Goal: Information Seeking & Learning: Learn about a topic

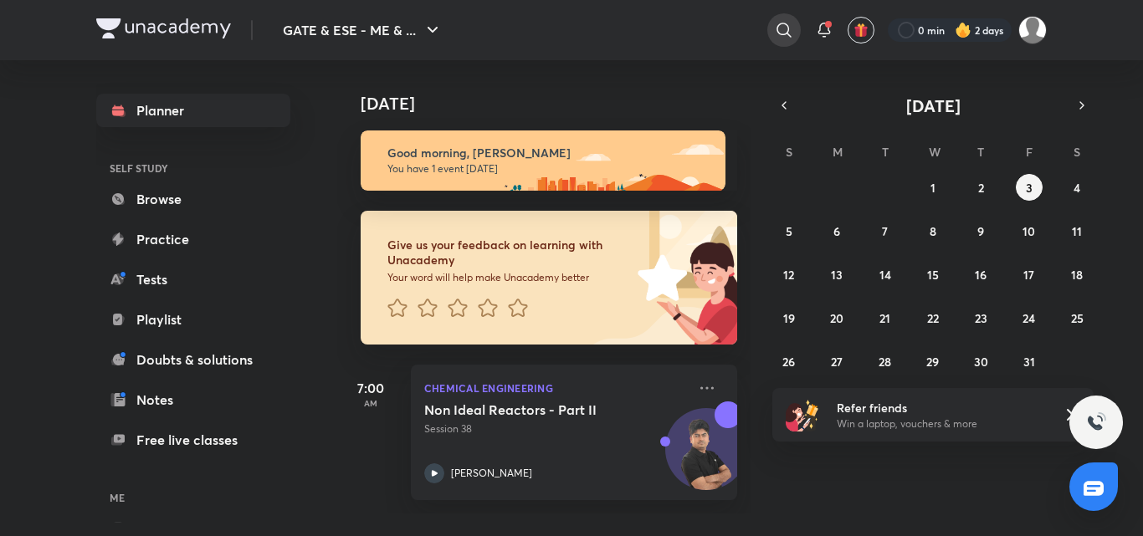
click at [782, 23] on icon at bounding box center [784, 30] width 14 height 14
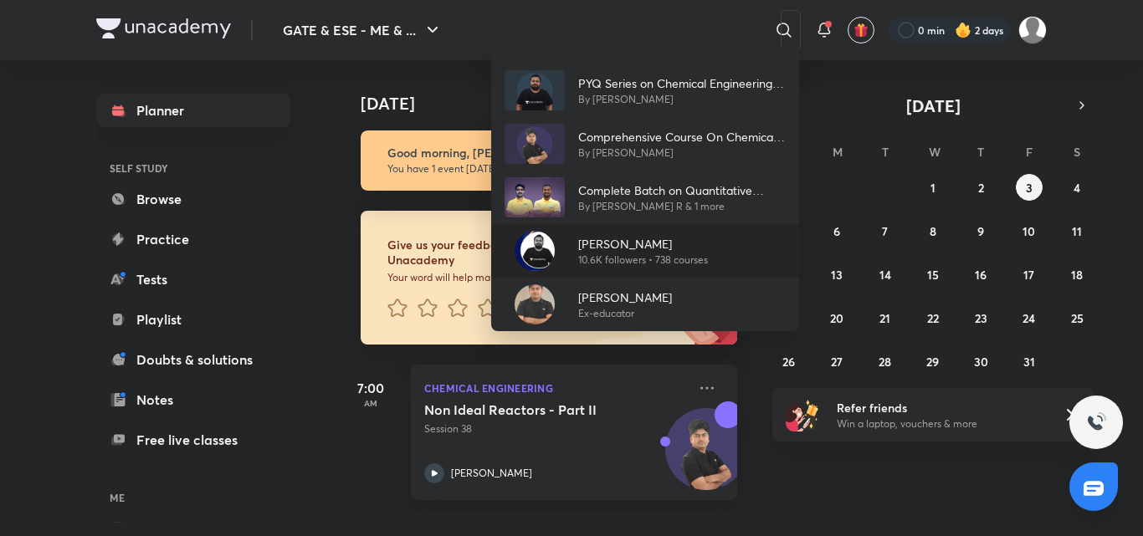
click at [615, 251] on p "[PERSON_NAME]" at bounding box center [643, 244] width 130 height 18
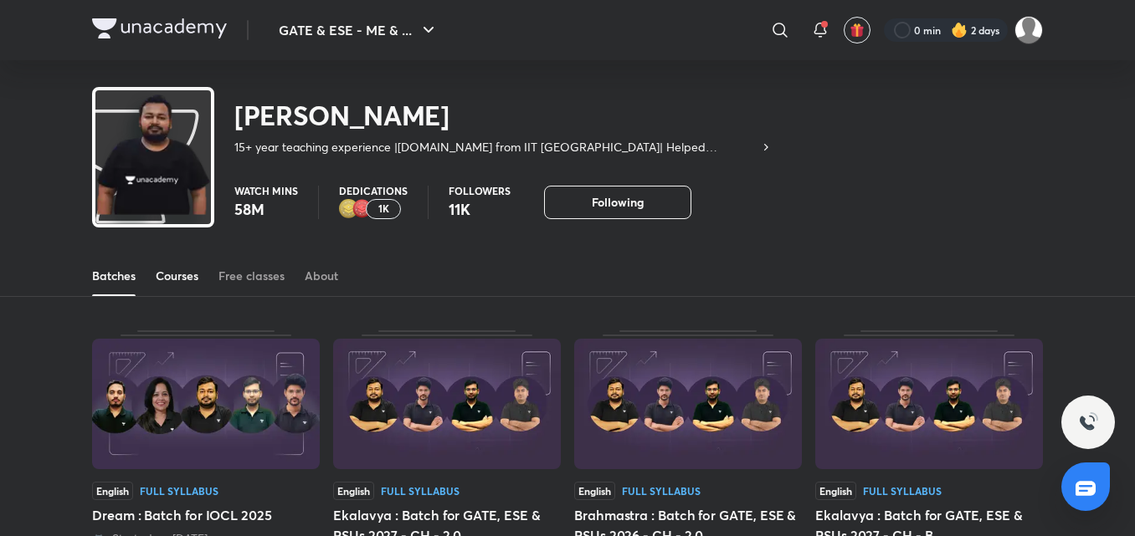
click at [174, 284] on div "Courses" at bounding box center [177, 276] width 43 height 17
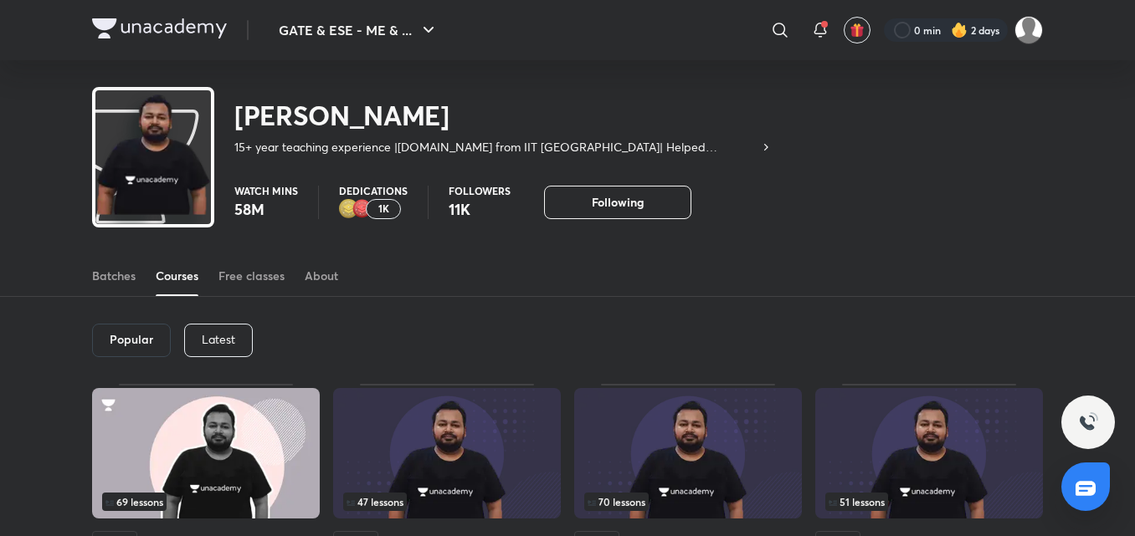
click at [208, 345] on p "Latest" at bounding box center [218, 339] width 33 height 13
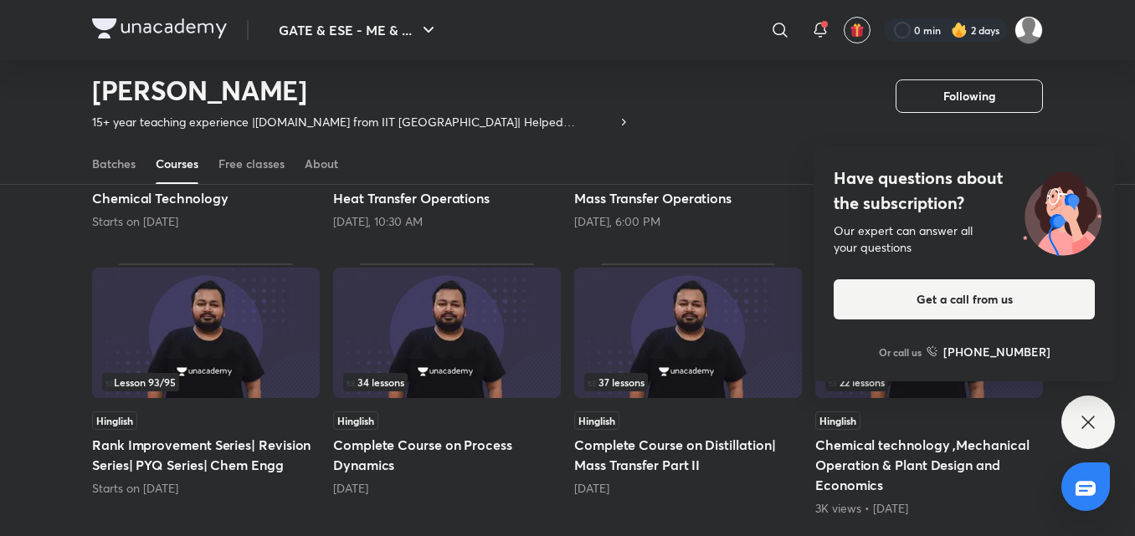
scroll to position [346, 0]
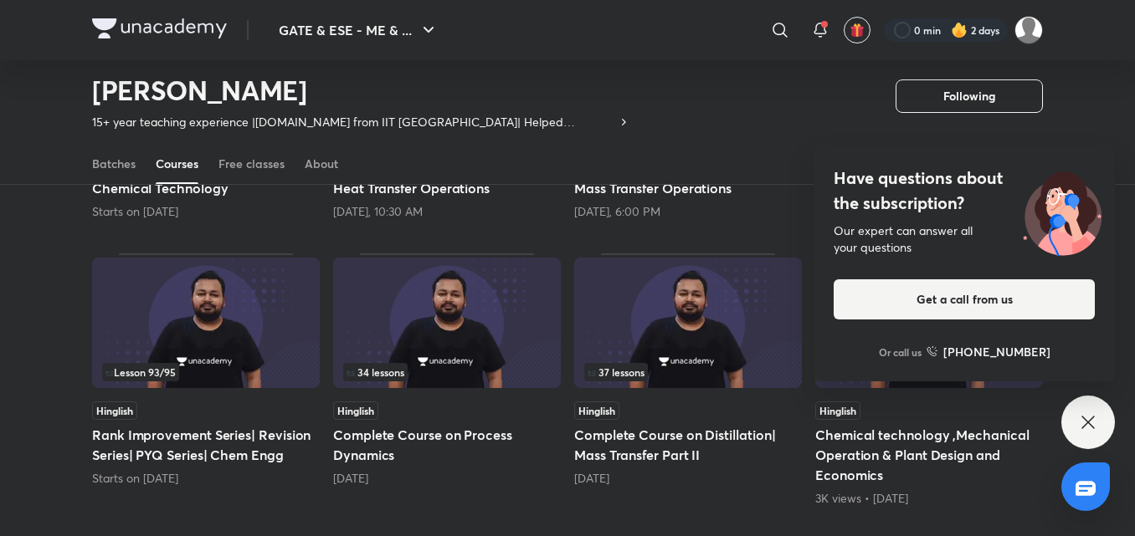
click at [1085, 422] on icon at bounding box center [1088, 423] width 20 height 20
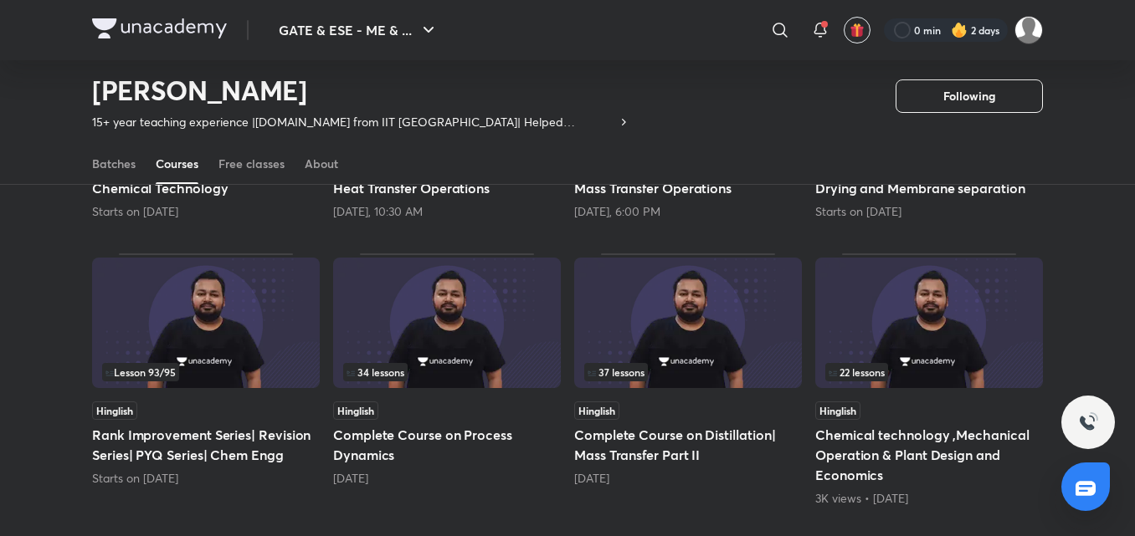
click at [704, 339] on img at bounding box center [688, 323] width 228 height 131
click at [647, 448] on h5 "Complete Course on Distillation| Mass Transfer Part II" at bounding box center [688, 445] width 228 height 40
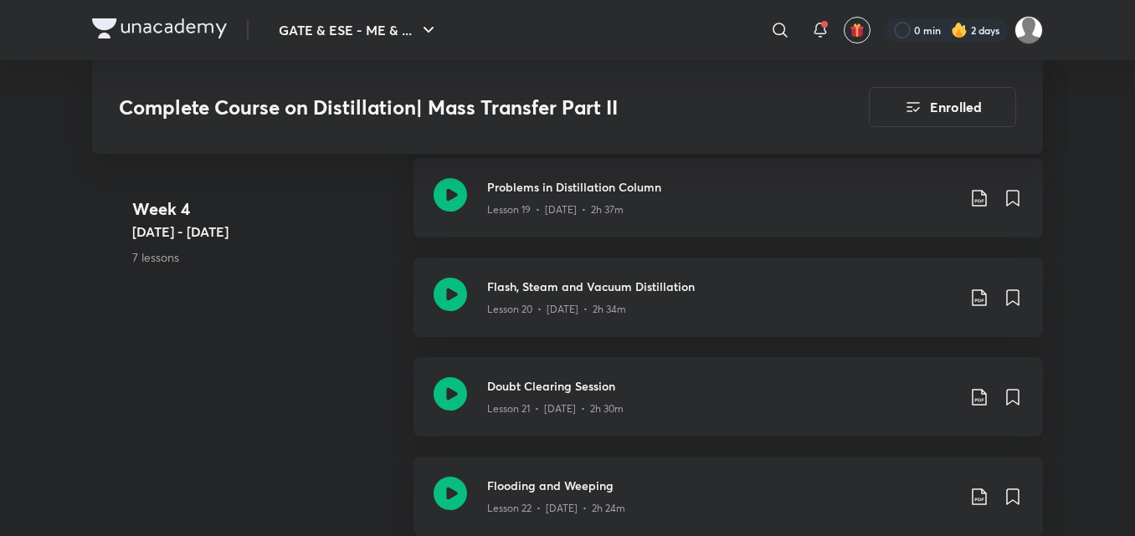
scroll to position [3110, 0]
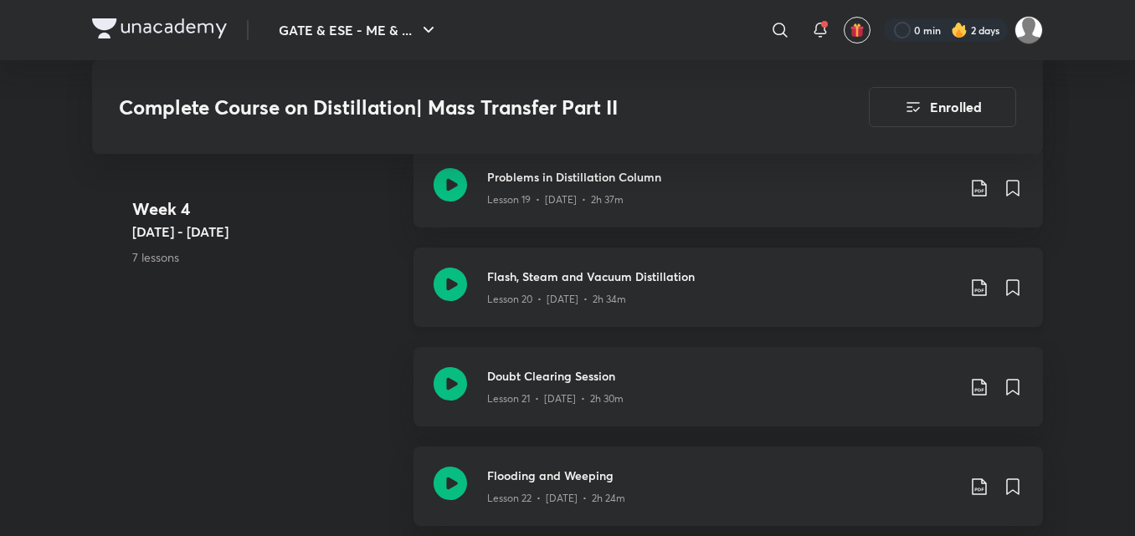
click at [978, 291] on icon at bounding box center [979, 287] width 14 height 17
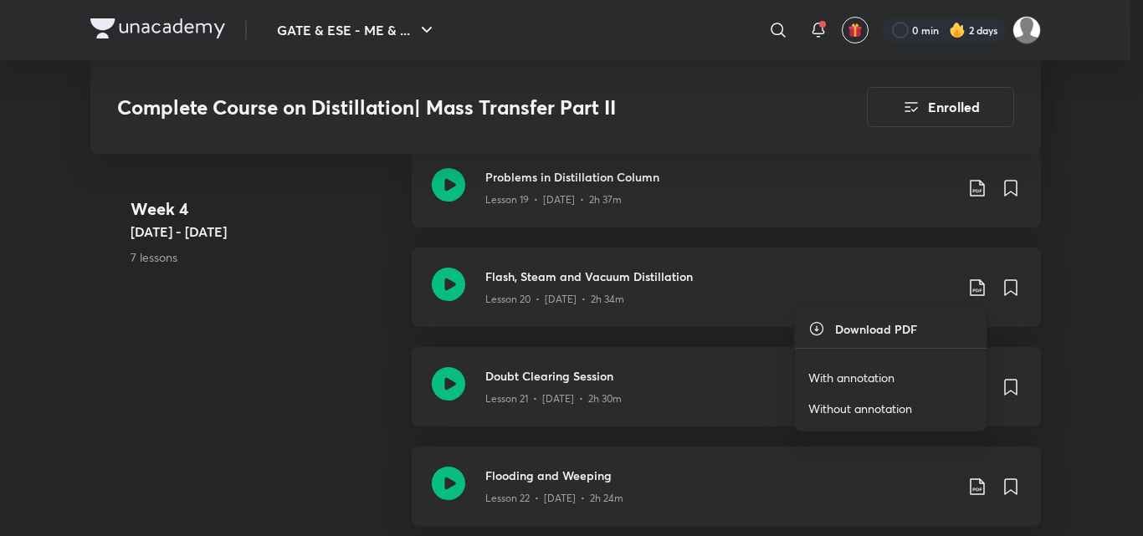
click at [849, 378] on p "With annotation" at bounding box center [851, 378] width 86 height 18
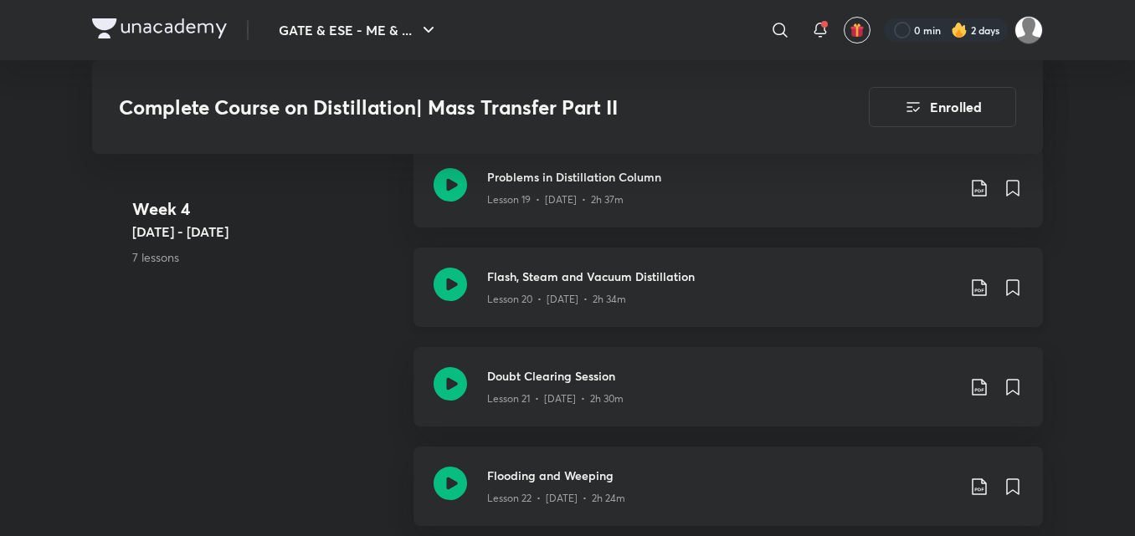
click at [454, 274] on icon at bounding box center [449, 284] width 33 height 33
